Goal: Task Accomplishment & Management: Use online tool/utility

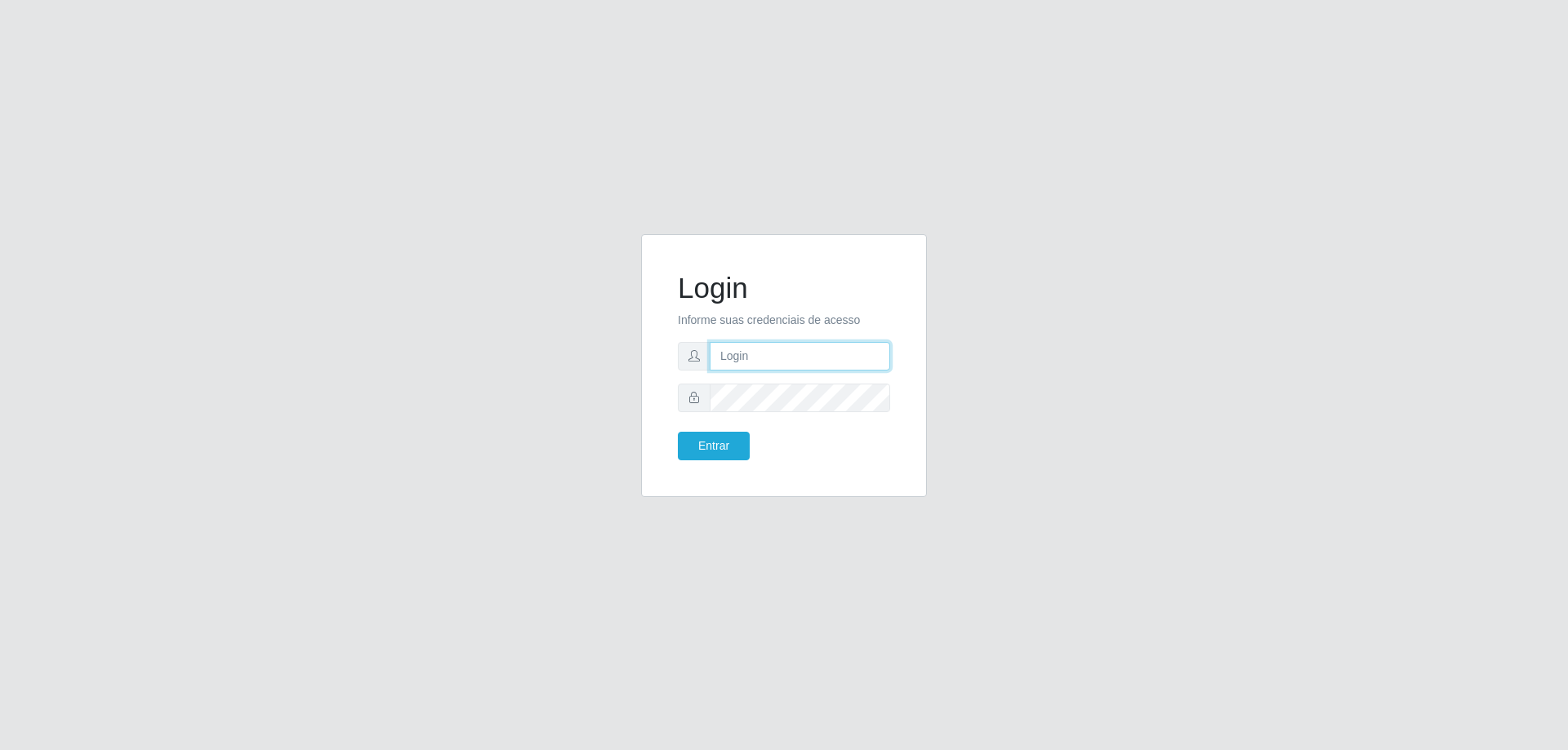
type input "mayara@frigomaster"
click at [737, 437] on button "Entrar" at bounding box center [714, 446] width 72 height 29
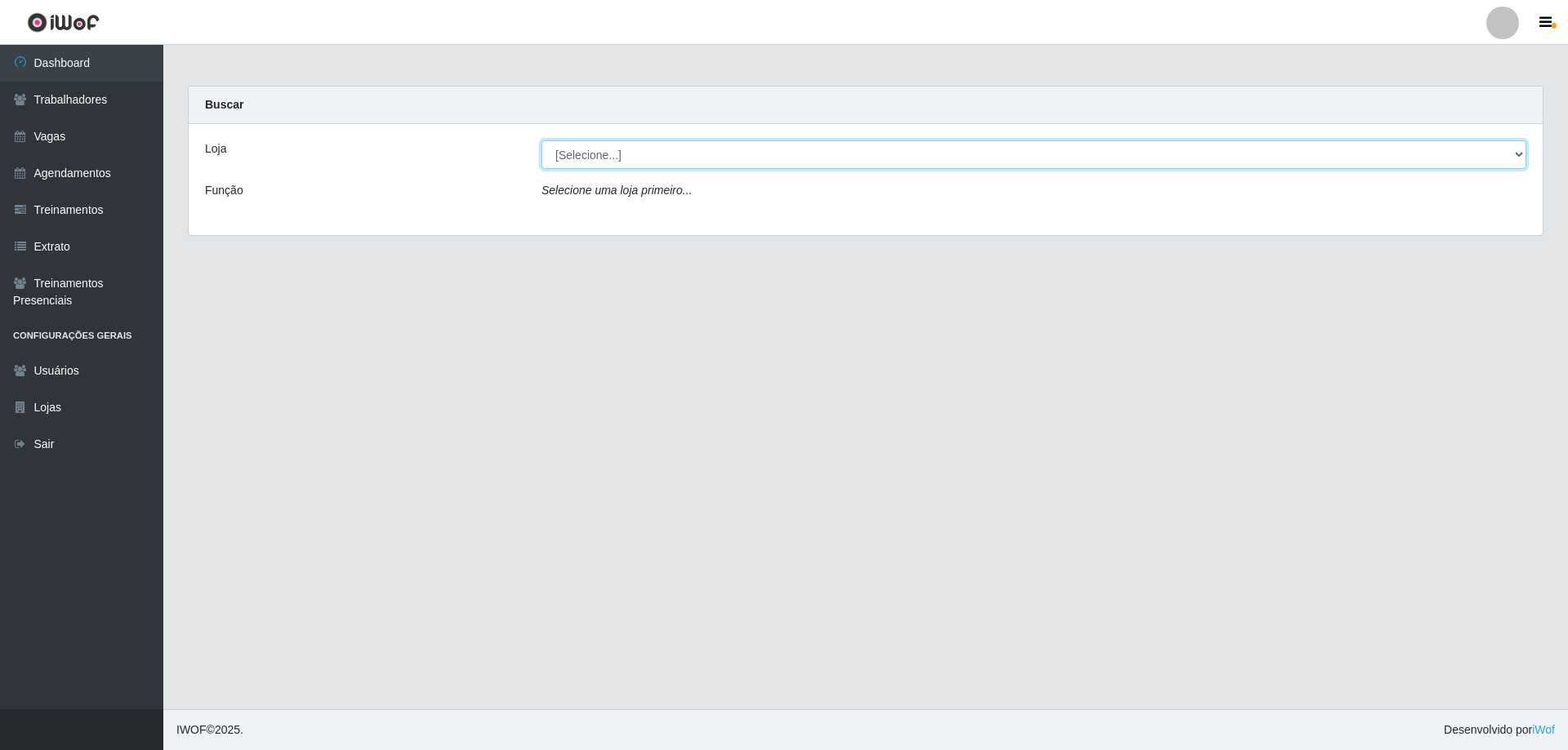
drag, startPoint x: 789, startPoint y: 164, endPoint x: 777, endPoint y: 167, distance: 12.4
click at [789, 164] on select "[Selecione...] FrigoMaster" at bounding box center [1034, 155] width 985 height 29
select select "392"
click at [542, 140] on select "[Selecione...] FrigoMaster" at bounding box center [1034, 155] width 985 height 29
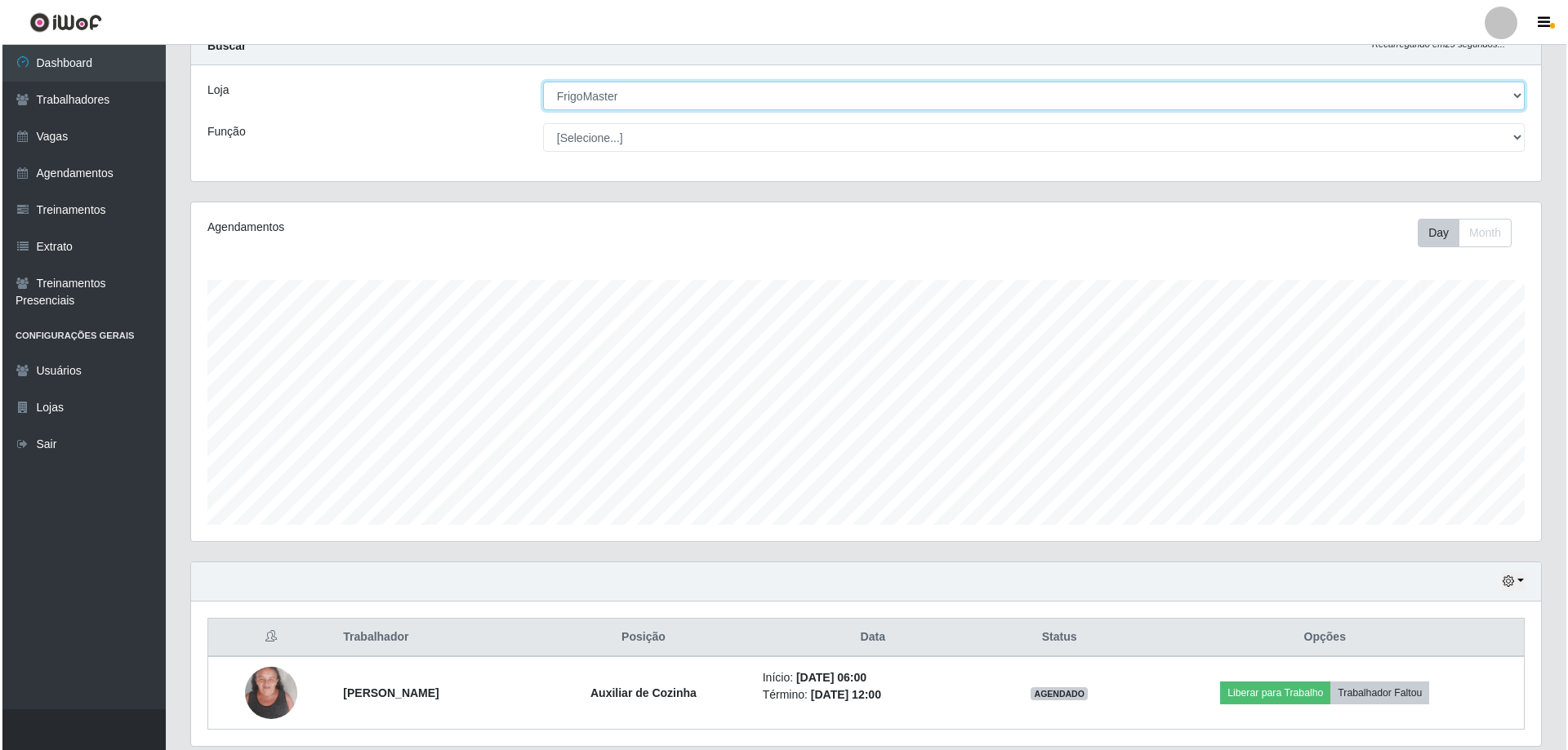
scroll to position [116, 0]
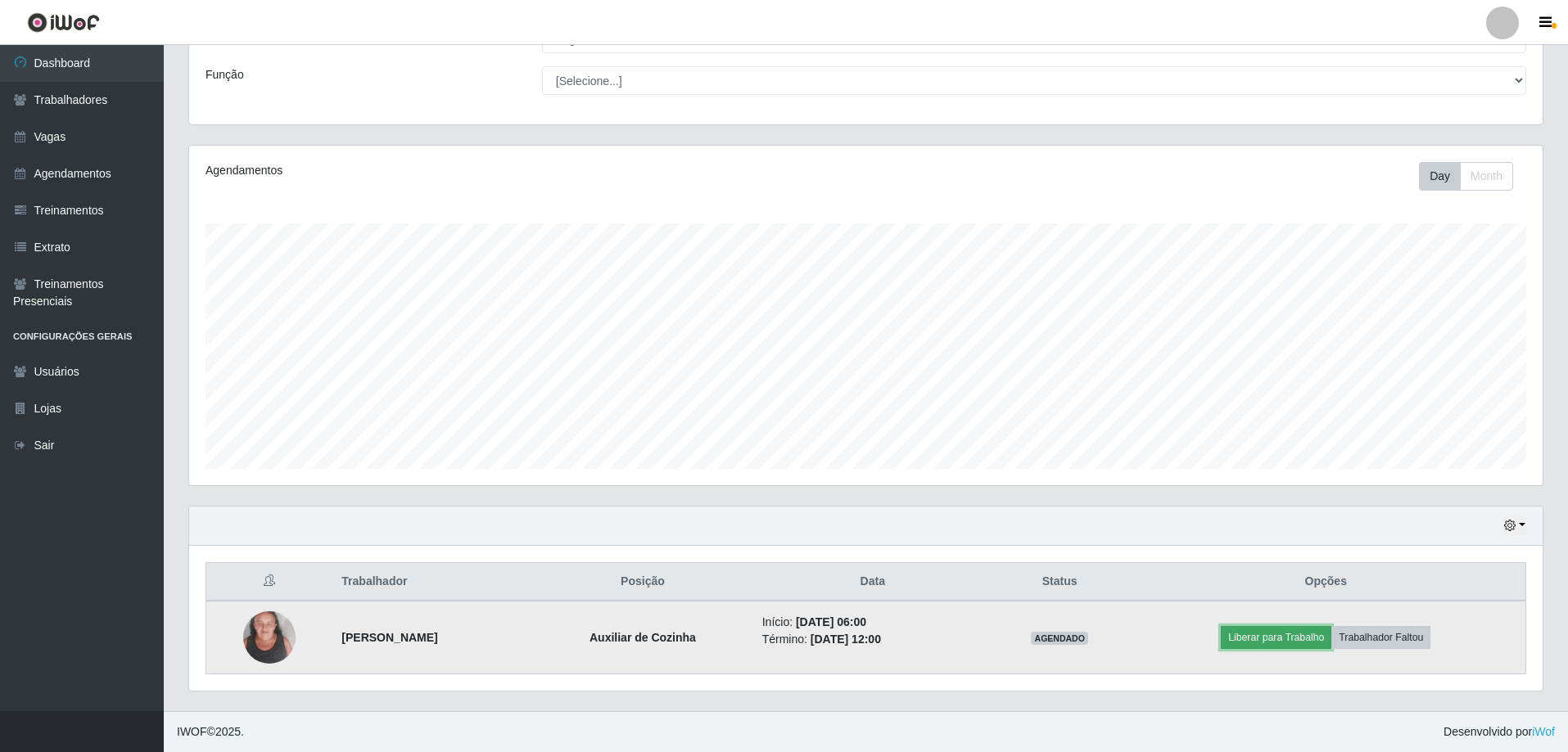
click at [1250, 629] on button "Liberar para Trabalho" at bounding box center [1276, 637] width 111 height 23
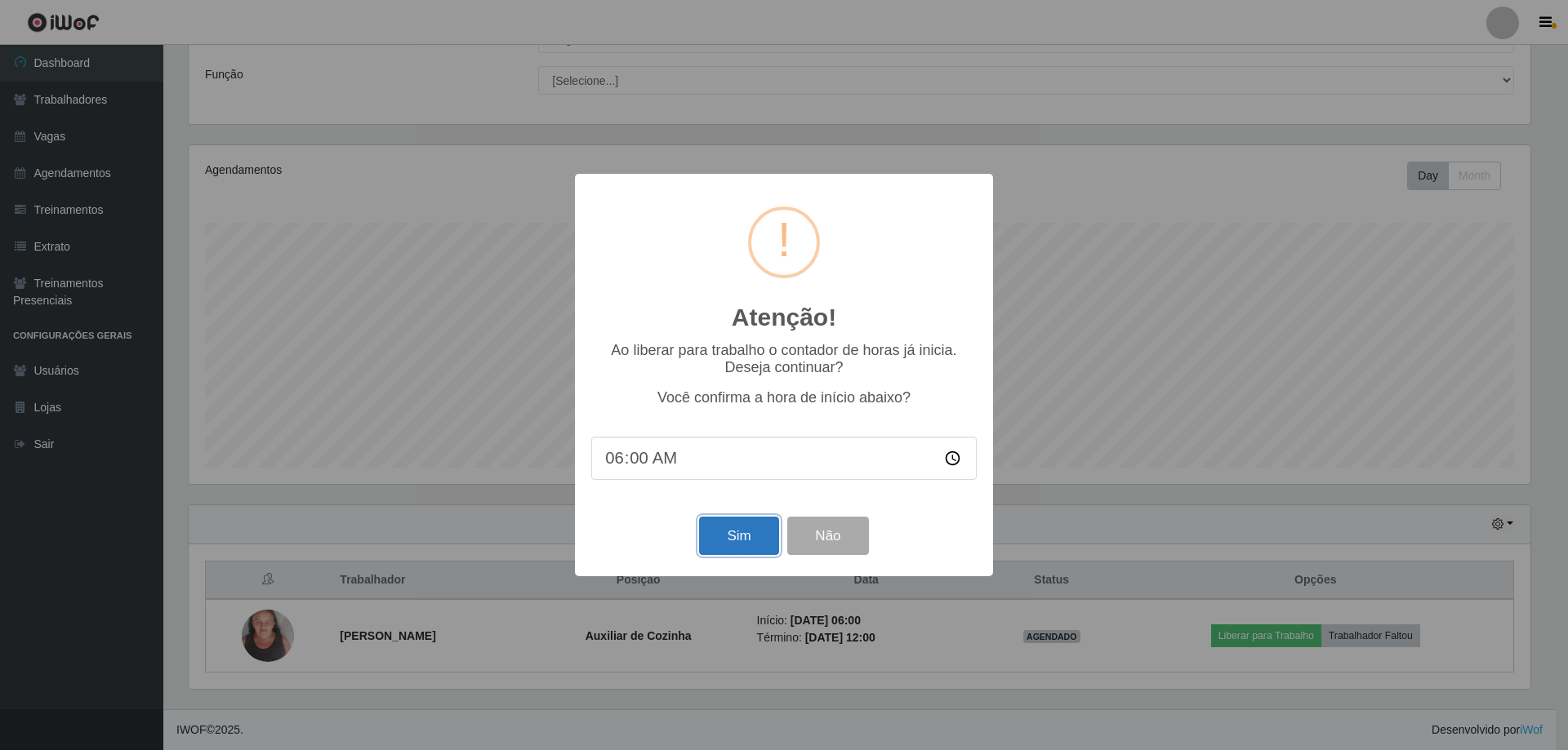
click at [712, 528] on button "Sim" at bounding box center [739, 536] width 79 height 39
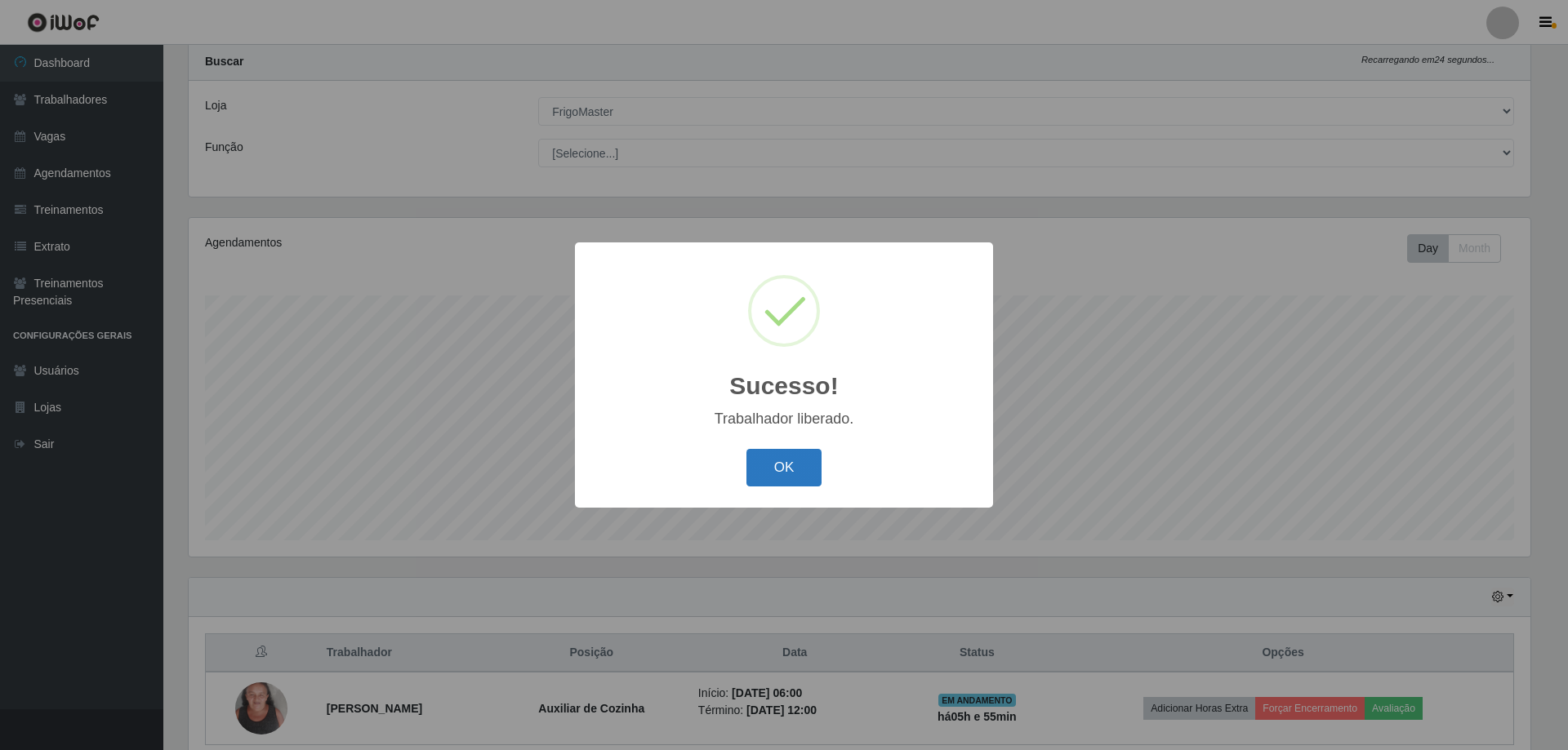
click at [764, 454] on button "OK" at bounding box center [784, 468] width 76 height 39
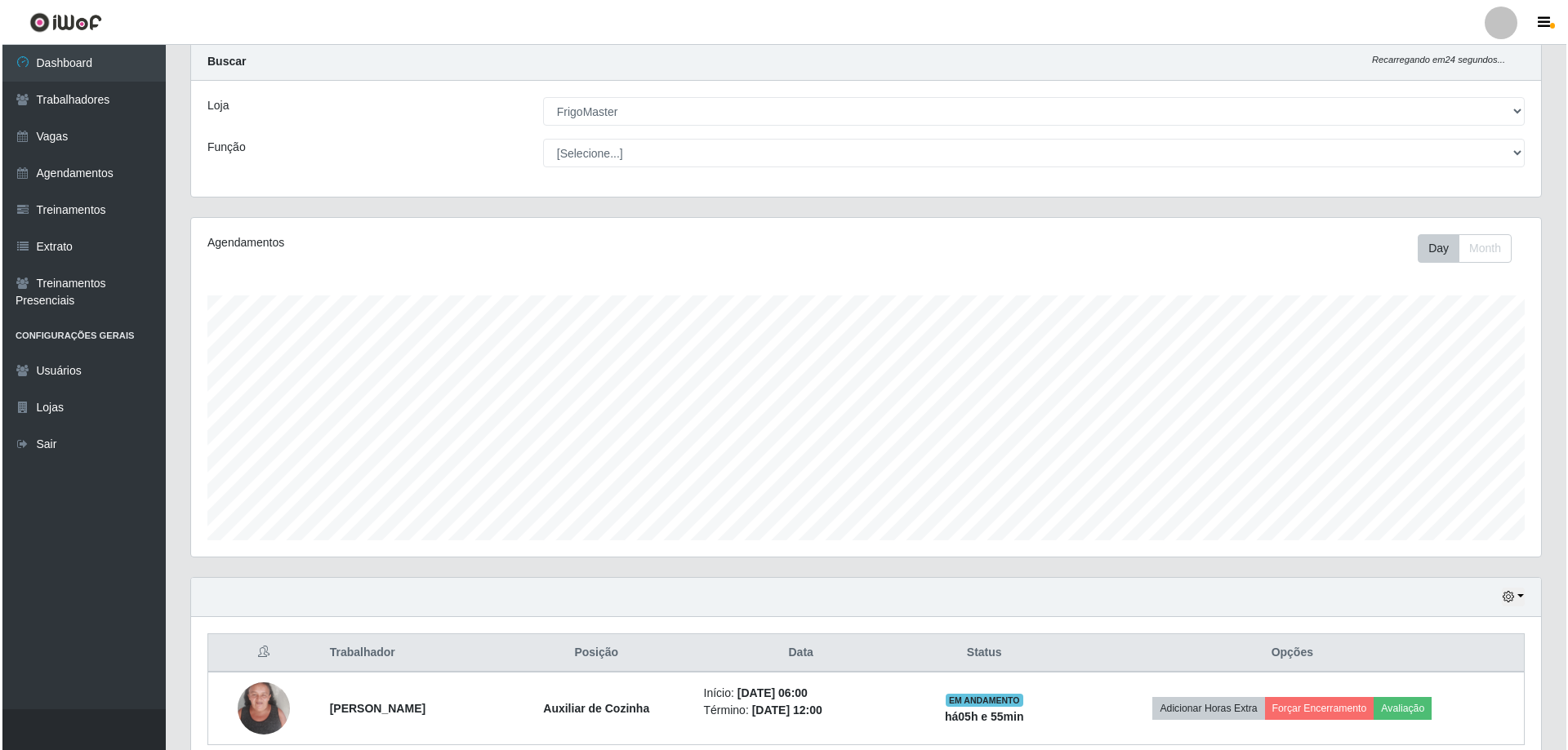
scroll to position [116, 0]
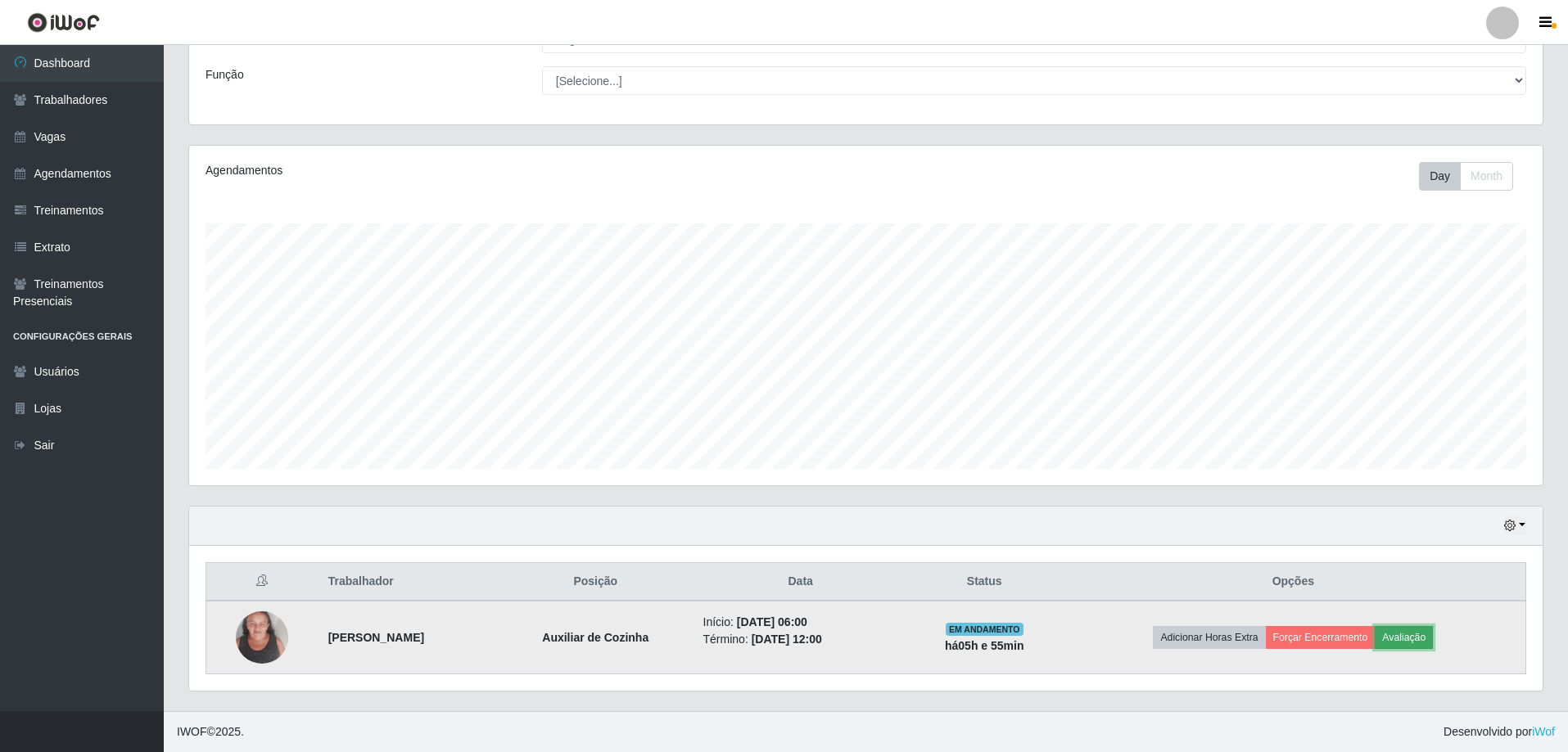
click at [1419, 634] on button "Avaliação" at bounding box center [1404, 637] width 58 height 23
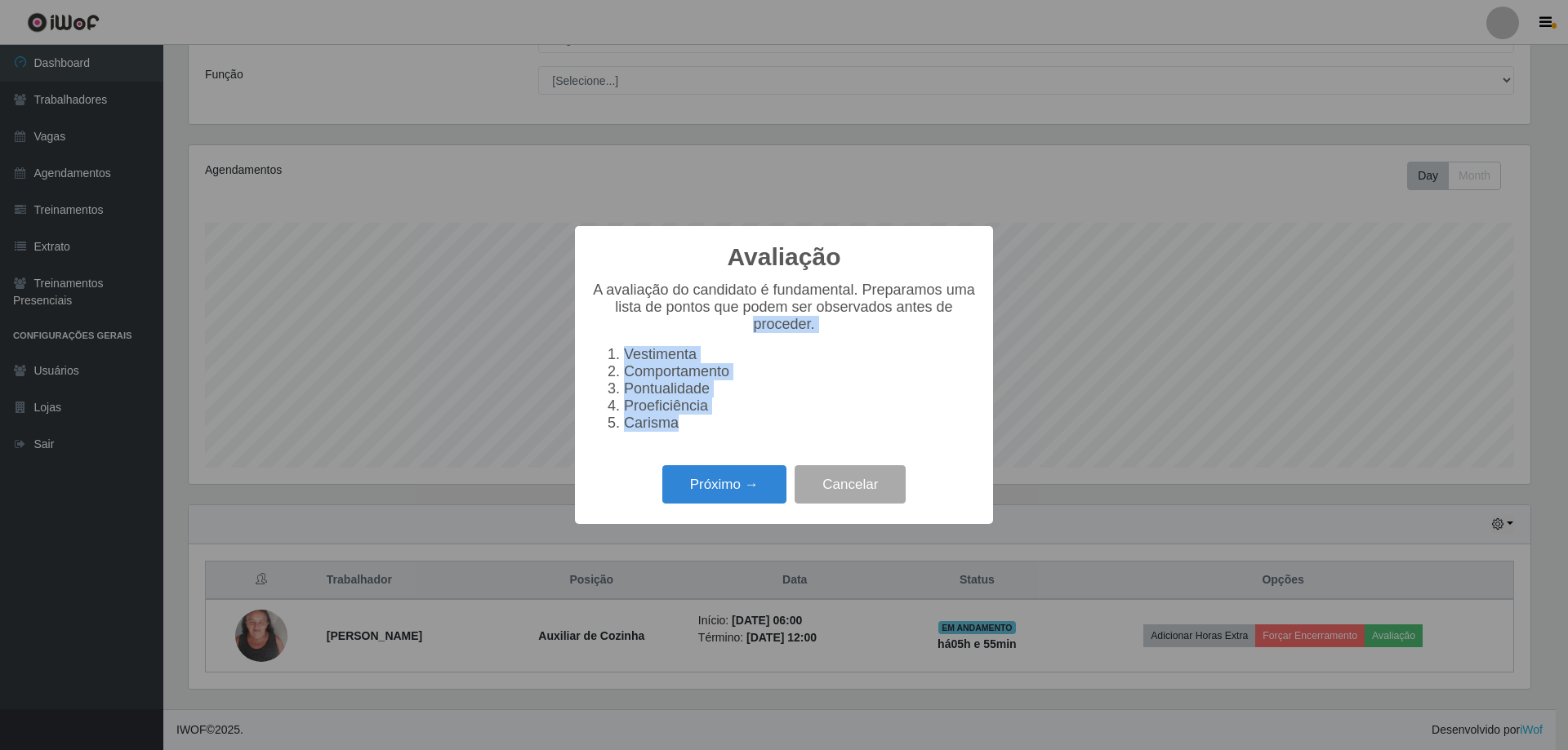
drag, startPoint x: 697, startPoint y: 431, endPoint x: 569, endPoint y: 319, distance: 170.1
click at [569, 319] on div "Avaliação × A avaliação do candidato é fundamental. Preparamos uma lista de pon…" at bounding box center [784, 375] width 1568 height 750
copy div "proceder. Vestimenta Comportamento Pontualidade Proeficiência Carisma"
click at [703, 493] on button "Próximo →" at bounding box center [724, 485] width 124 height 39
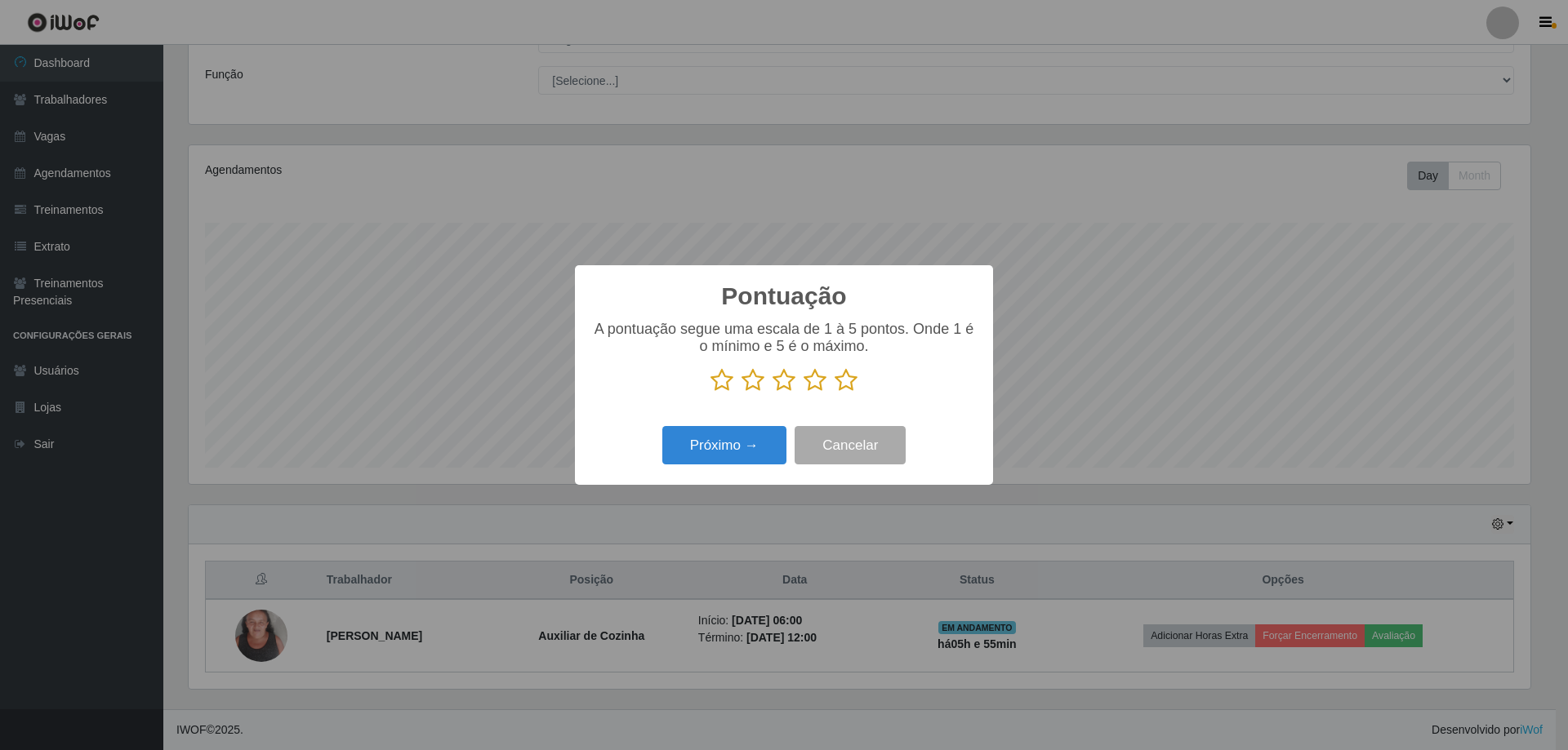
scroll to position [816240, 815526]
click at [847, 393] on icon at bounding box center [846, 380] width 22 height 24
click at [835, 393] on input "radio" at bounding box center [835, 393] width 0 height 0
click at [730, 440] on button "Próximo →" at bounding box center [724, 445] width 124 height 39
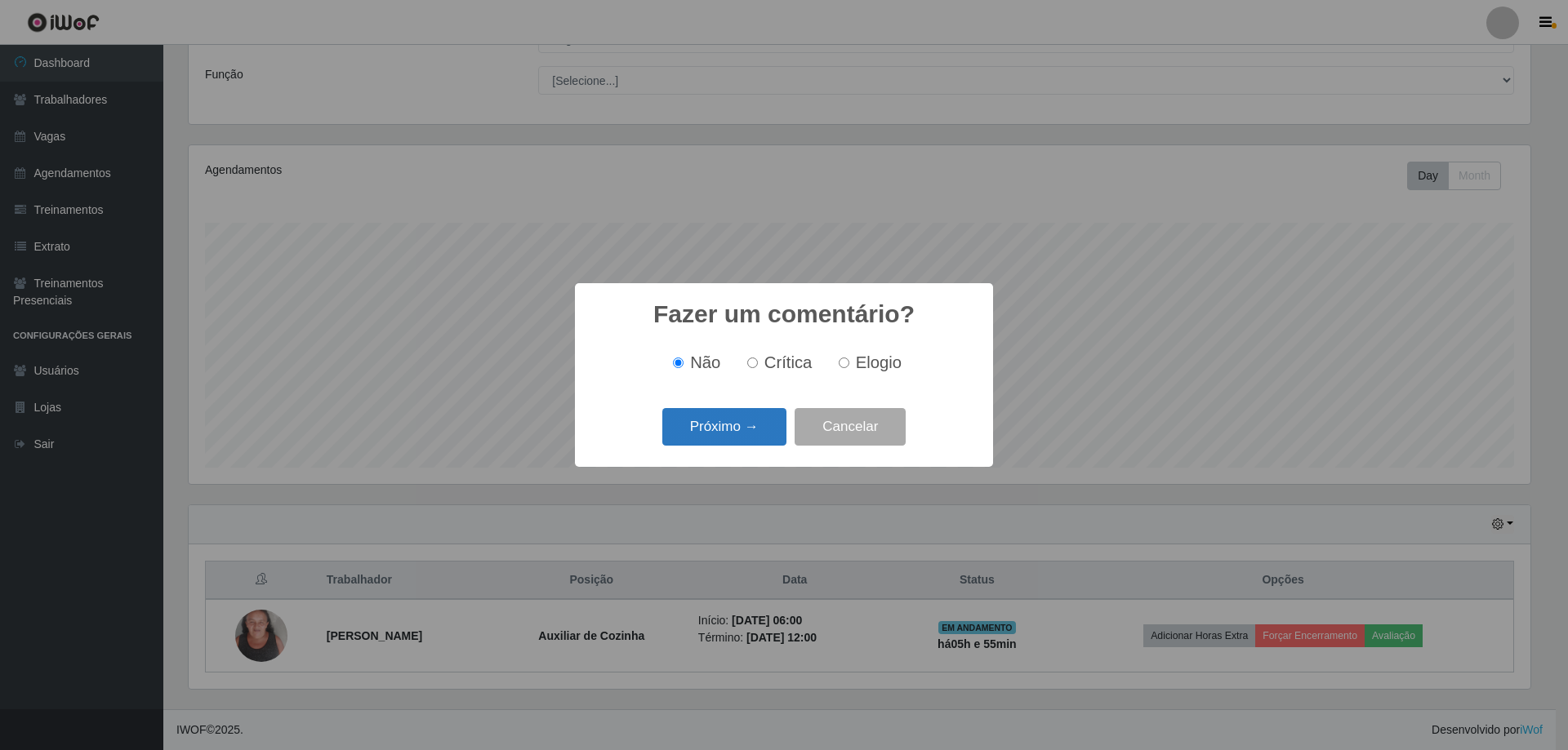
click at [726, 426] on button "Próximo →" at bounding box center [724, 427] width 124 height 39
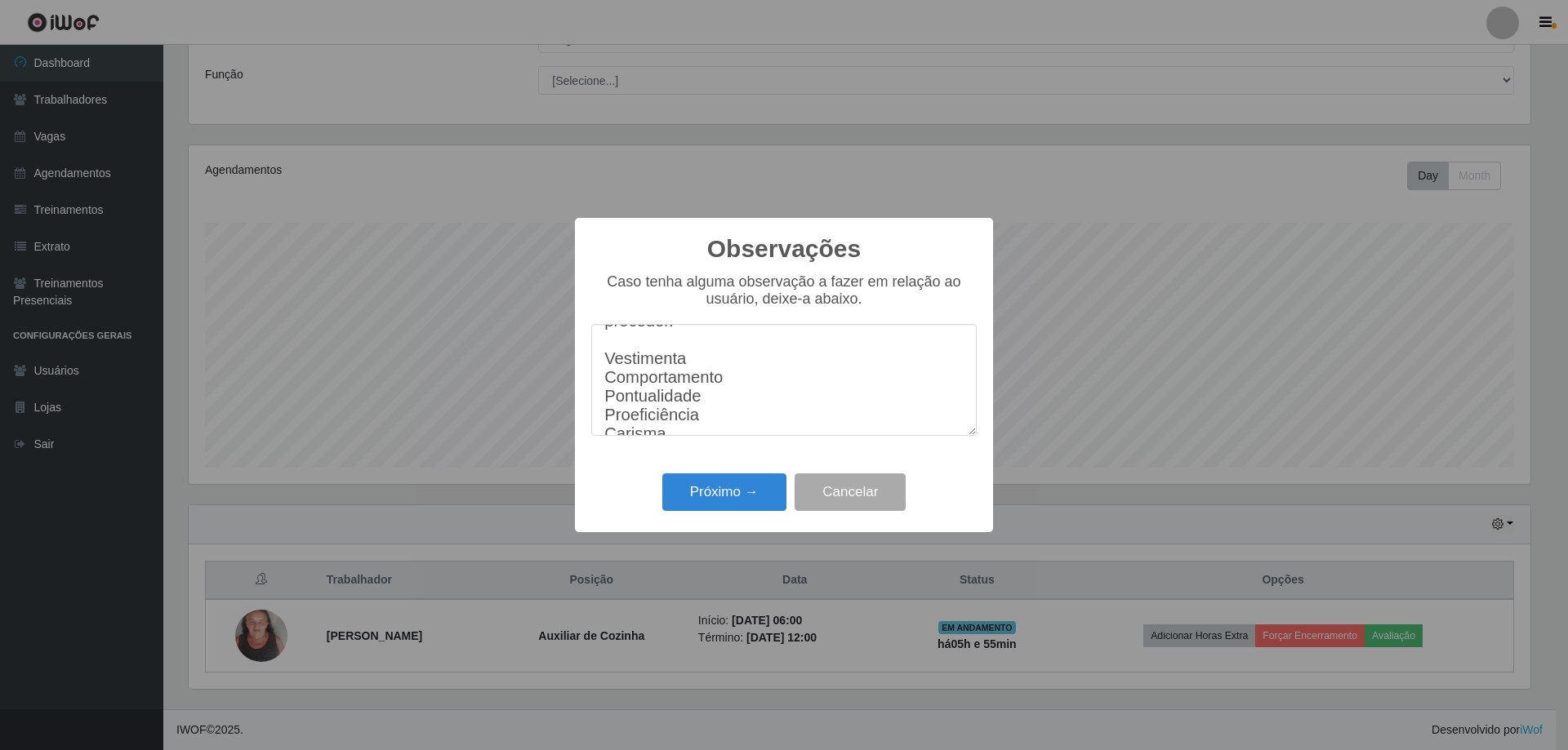
scroll to position [0, 0]
drag, startPoint x: 678, startPoint y: 355, endPoint x: 503, endPoint y: 347, distance: 175.2
click at [503, 347] on div "Observações × Caso tenha alguma observação a fazer em relação ao usuário, deixe…" at bounding box center [784, 375] width 1568 height 750
click at [608, 379] on textarea "Vestimenta Comportamento Pontualidade Proeficiência Carisma" at bounding box center [784, 379] width 386 height 112
click at [697, 374] on textarea "Vestimenta Comportamento Pontualidade Proeficiência Carisma" at bounding box center [784, 379] width 386 height 112
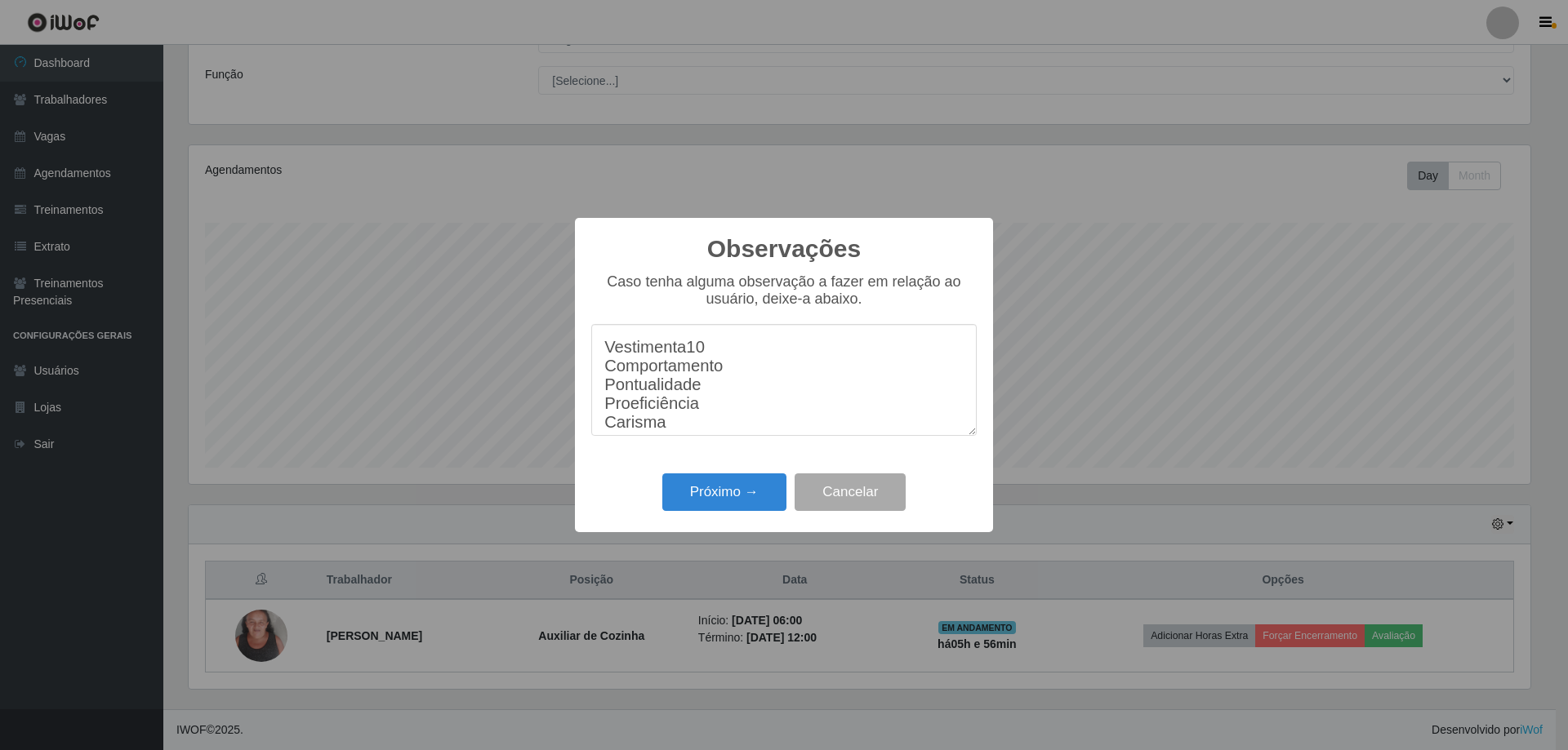
click at [730, 395] on textarea "Vestimenta10 Comportamento Pontualidade Proeficiência Carisma" at bounding box center [784, 379] width 386 height 112
click at [724, 420] on textarea "Vestimenta10 Comportamento10 Pontualidade Proeficiência Carisma" at bounding box center [784, 379] width 386 height 112
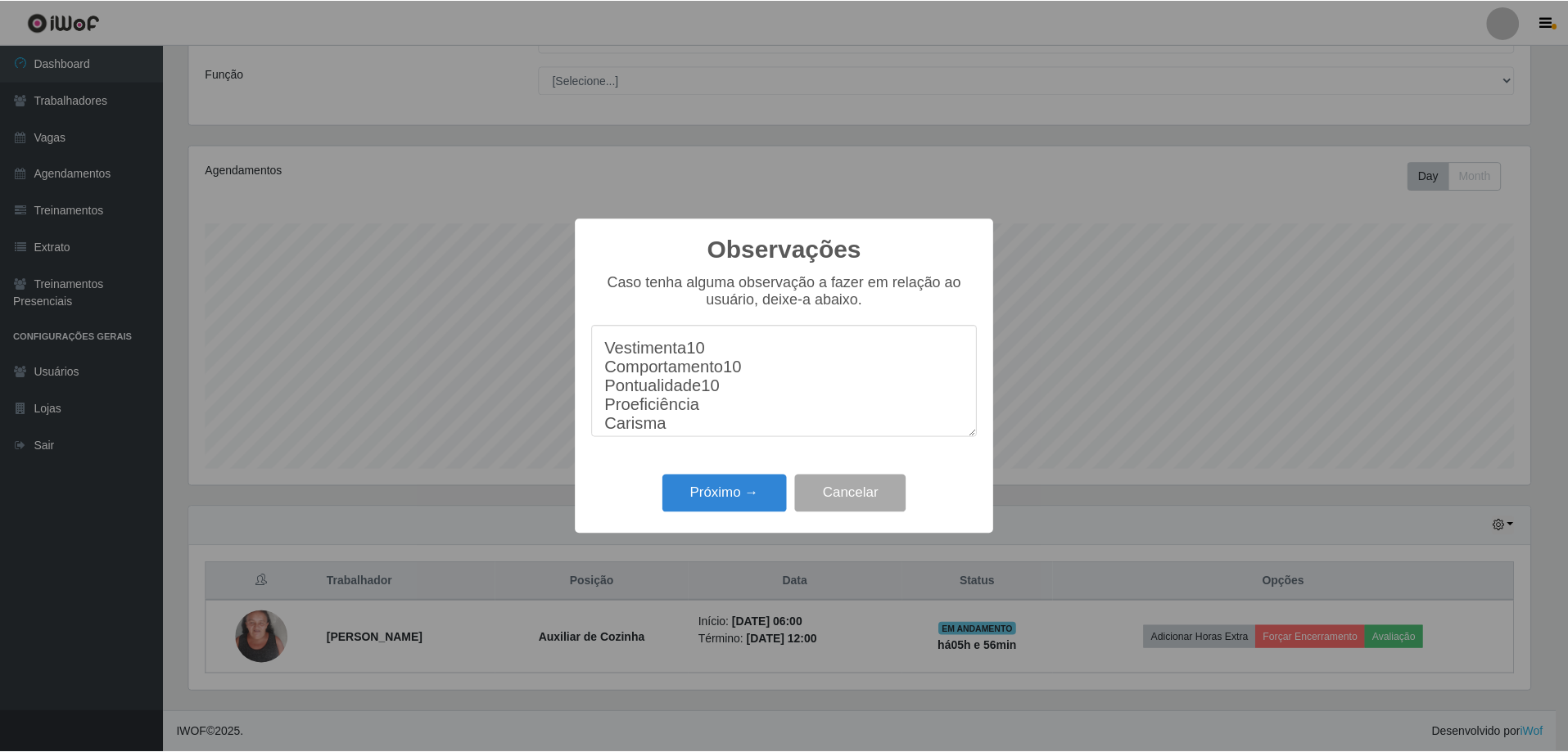
scroll to position [47, 0]
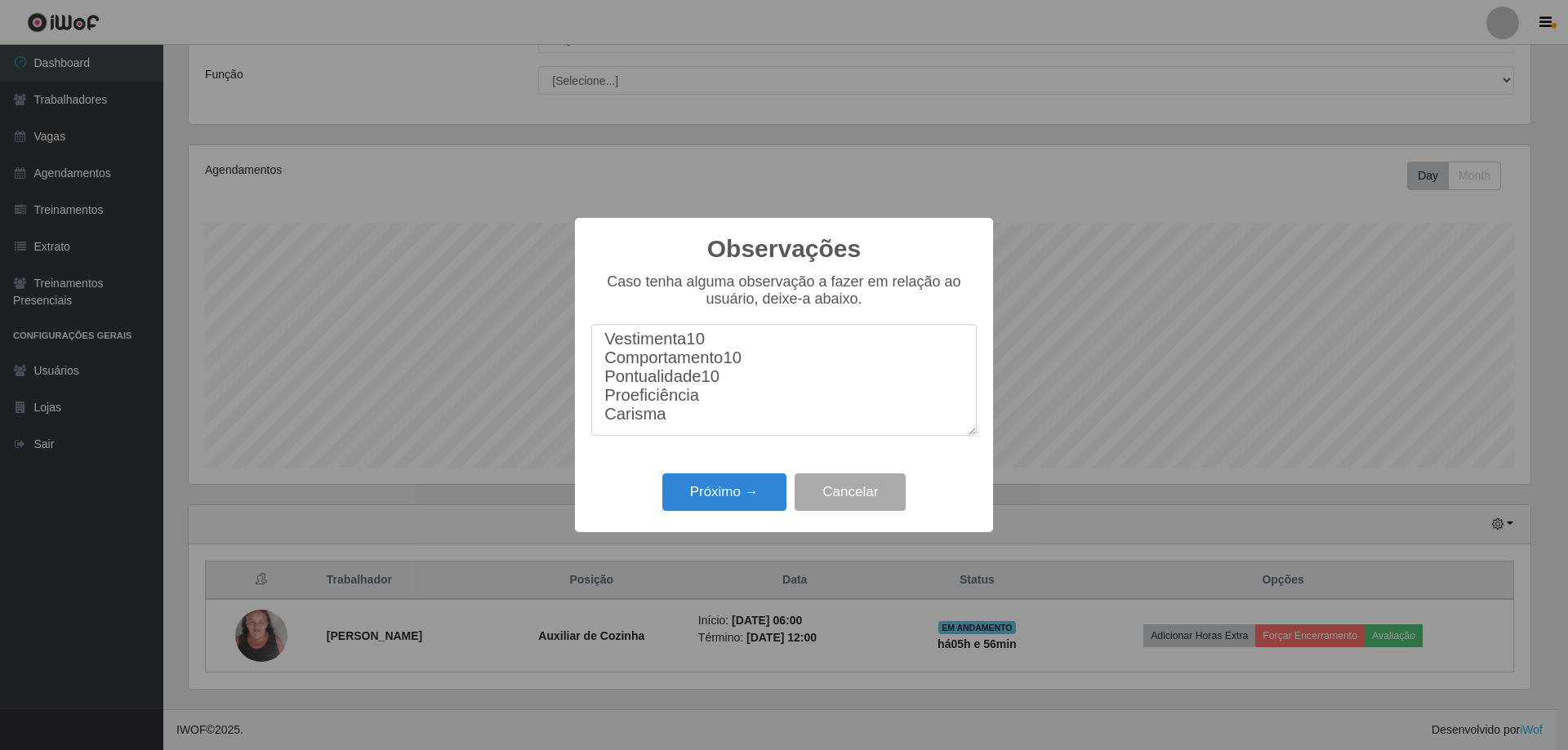
click at [705, 400] on textarea "Vestimenta10 Comportamento10 Pontualidade10 Proeficiência Carisma" at bounding box center [784, 379] width 386 height 112
click at [685, 414] on textarea "Vestimenta10 Comportamento10 Pontualidade10 Proeficiência10 Carisma" at bounding box center [784, 379] width 386 height 112
type textarea "Vestimenta10 Comportamento10 Pontualidade10 Proeficiência10 Carisma10"
click at [702, 488] on button "Próximo →" at bounding box center [724, 493] width 124 height 39
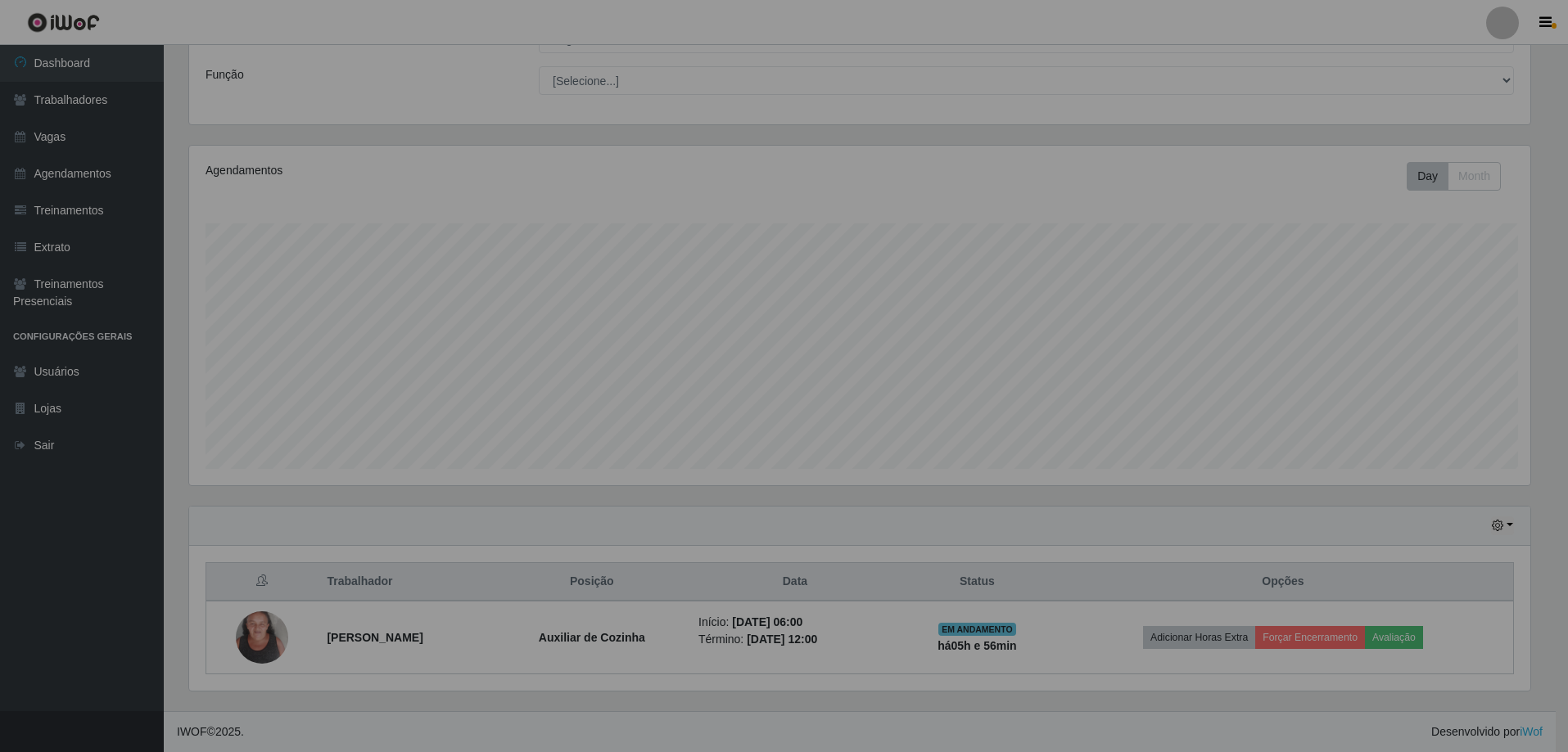
scroll to position [340, 1353]
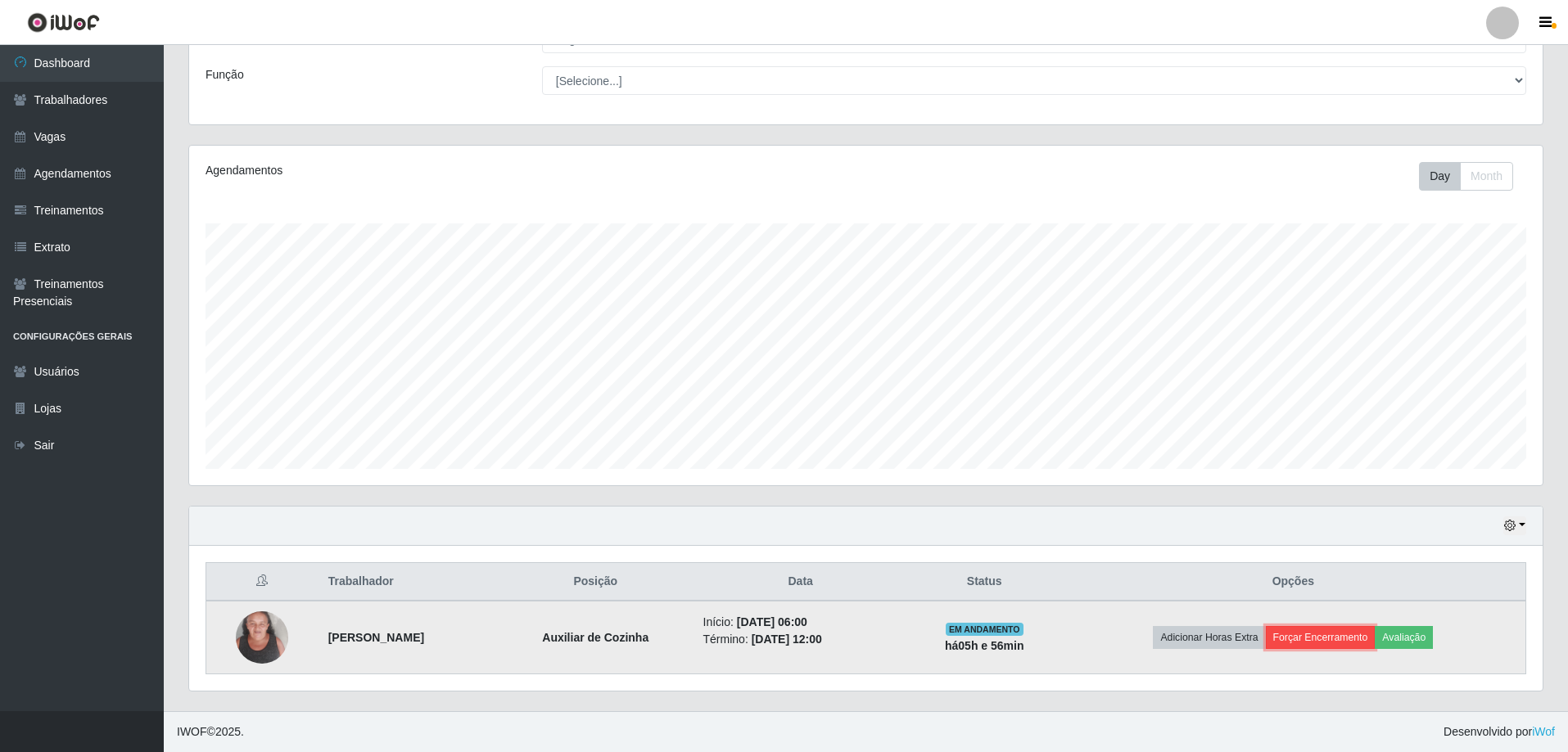
click at [1305, 631] on button "Forçar Encerramento" at bounding box center [1321, 637] width 110 height 23
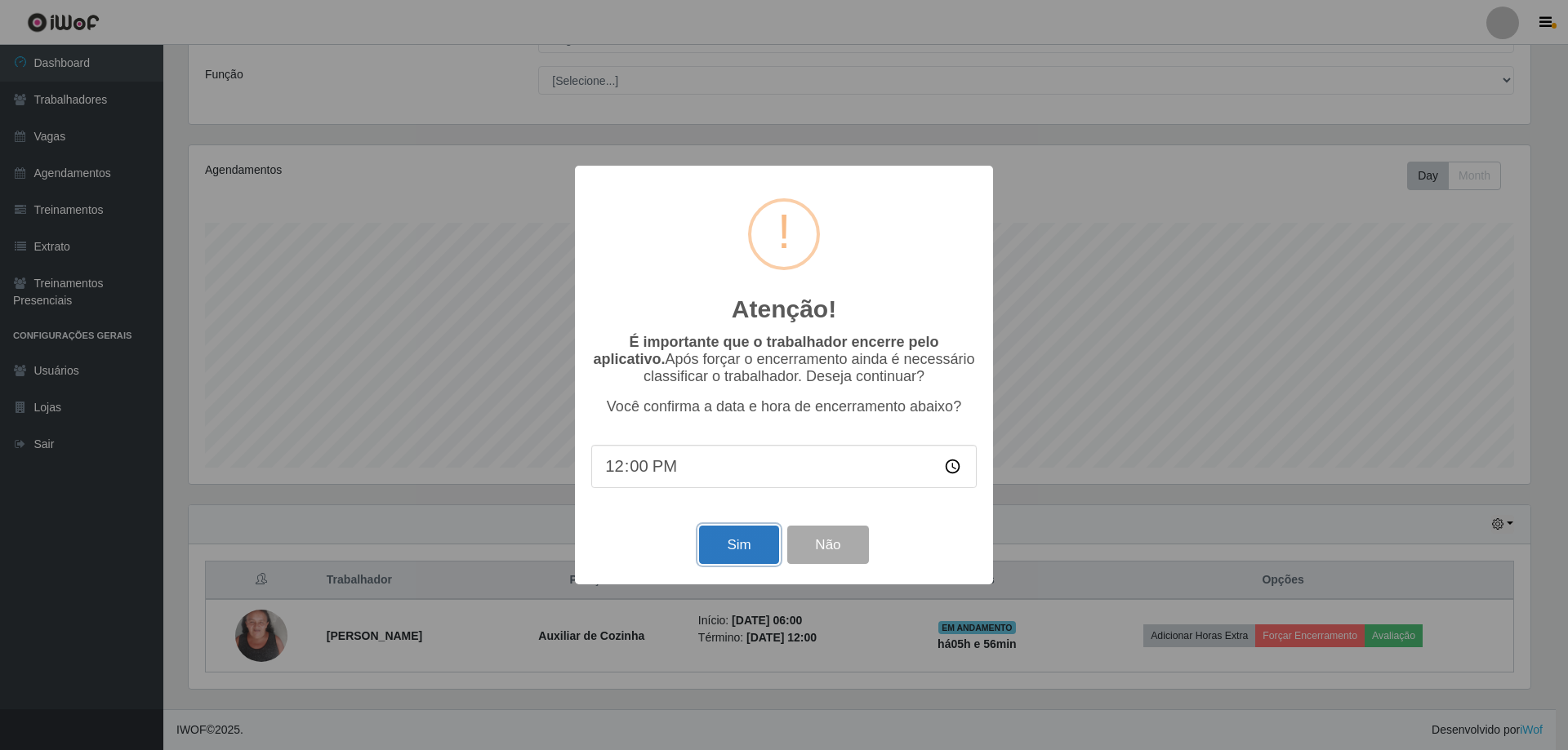
click at [729, 540] on button "Sim" at bounding box center [739, 545] width 79 height 39
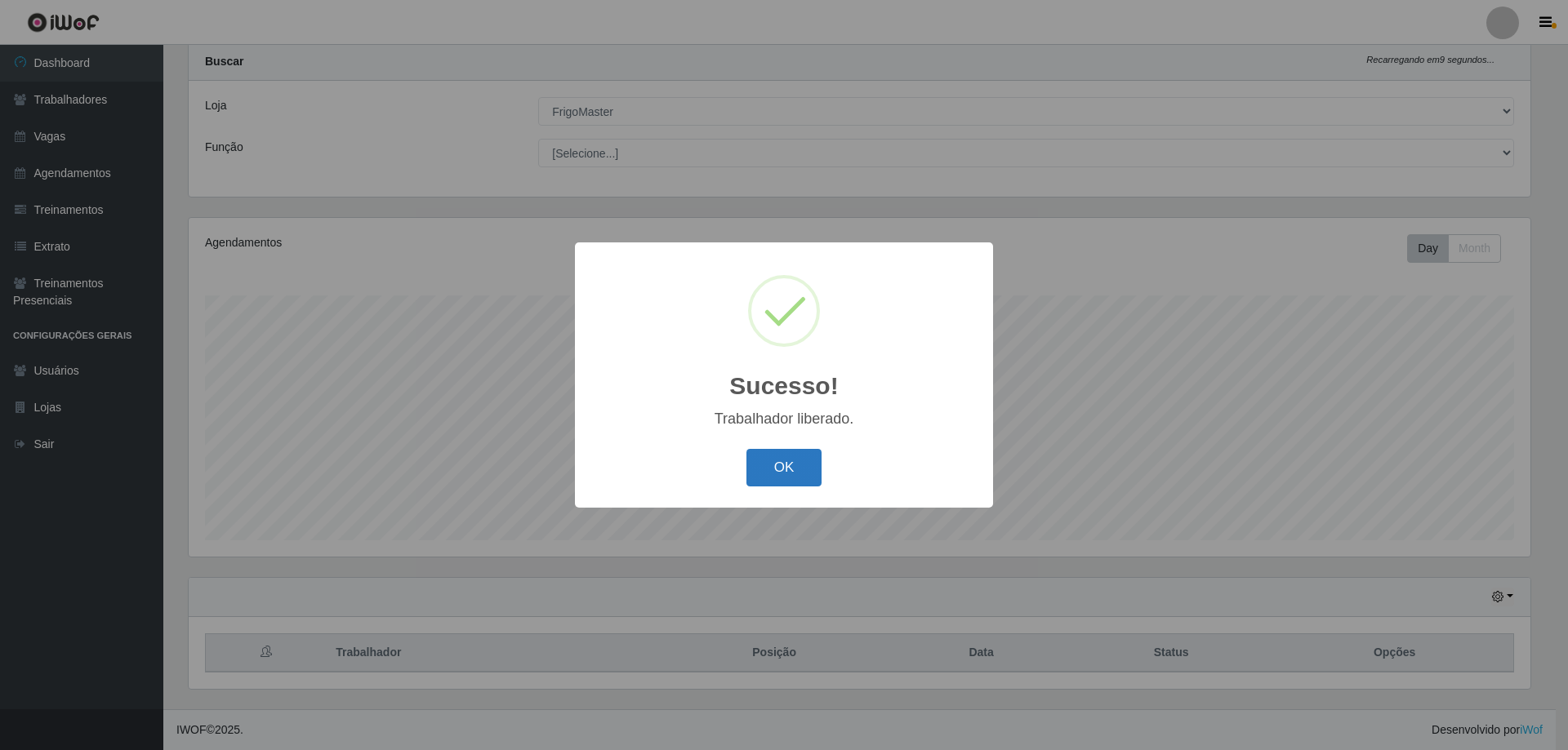
click at [802, 470] on button "OK" at bounding box center [784, 468] width 76 height 39
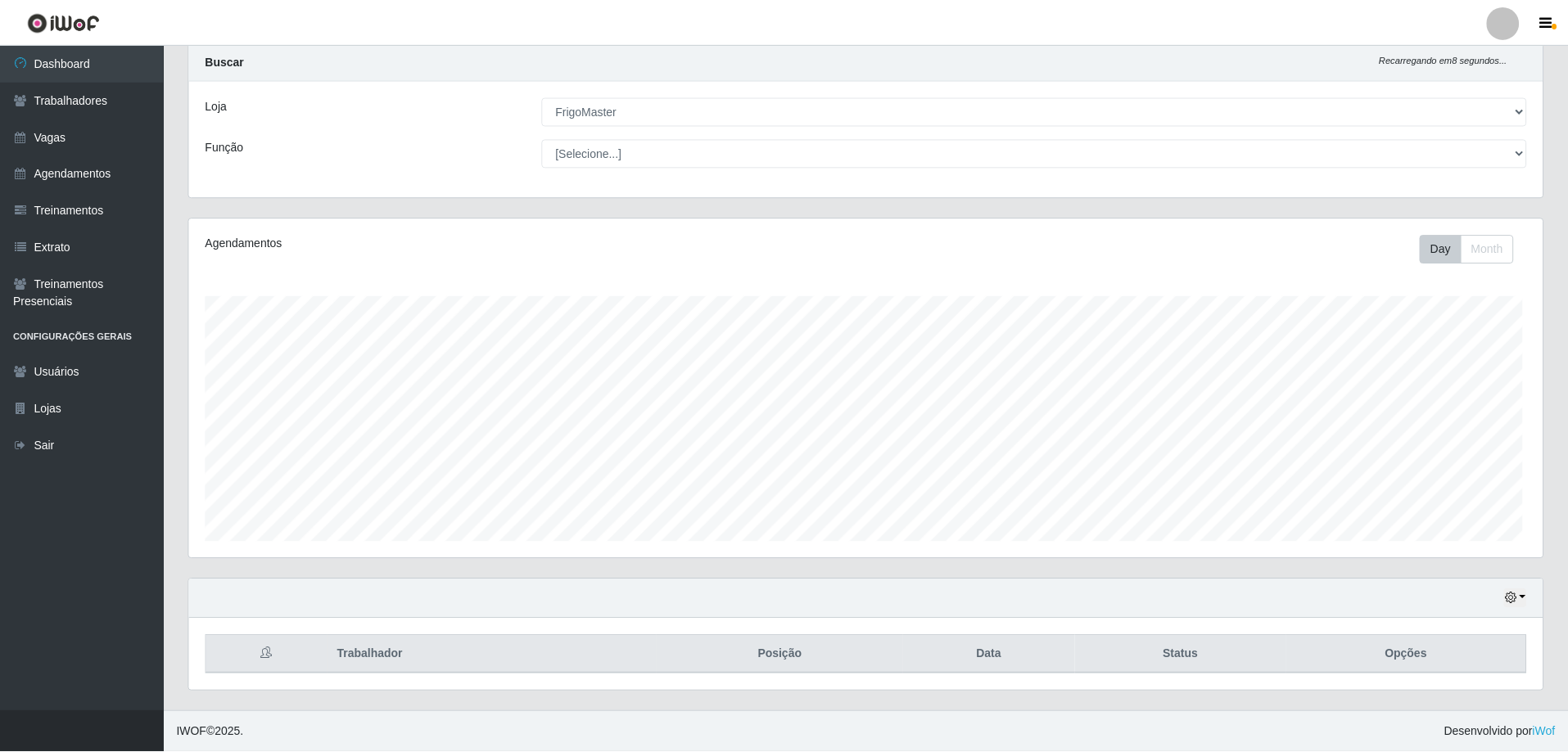
scroll to position [0, 0]
